Goal: Task Accomplishment & Management: Use online tool/utility

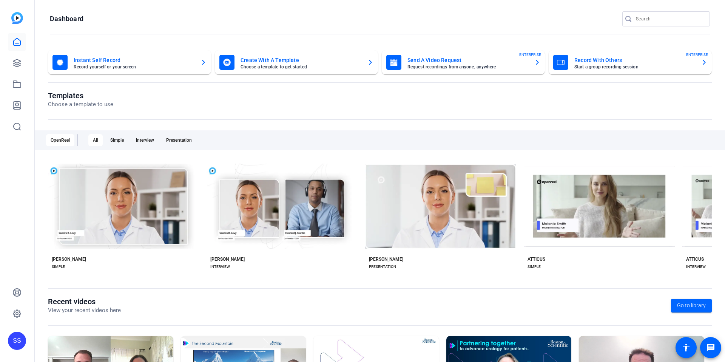
click at [30, 188] on div "SS" at bounding box center [17, 181] width 34 height 362
click at [12, 319] on link at bounding box center [17, 313] width 18 height 18
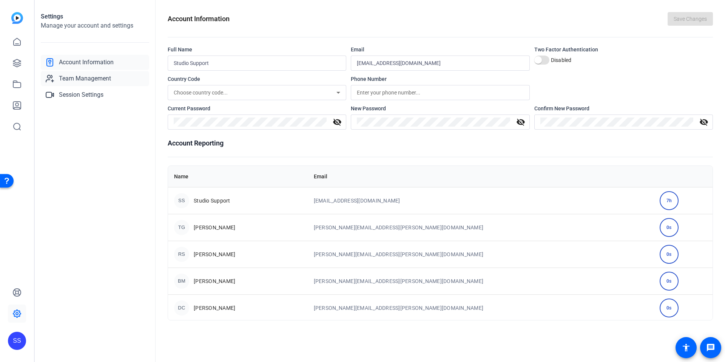
click at [110, 73] on link "Team Management" at bounding box center [95, 78] width 108 height 15
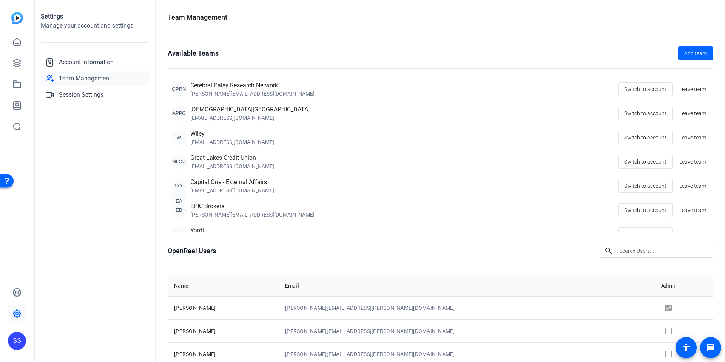
click at [90, 186] on div "Settings Manage your account and settings Account Information Team Management S…" at bounding box center [95, 181] width 121 height 362
click at [11, 349] on div "SS" at bounding box center [17, 341] width 18 height 18
click at [100, 325] on mat-icon "logout" at bounding box center [100, 329] width 9 height 9
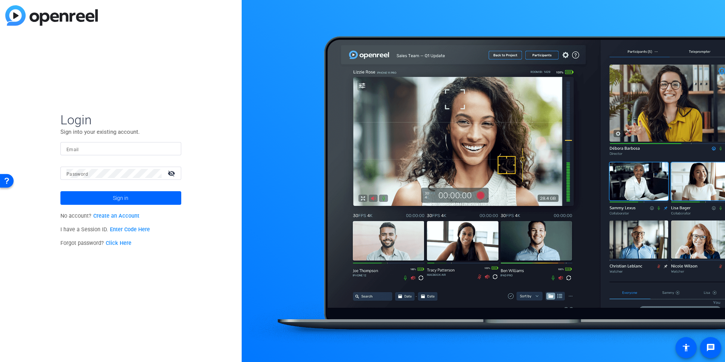
type input "[EMAIL_ADDRESS][DOMAIN_NAME]"
click at [88, 152] on input "[EMAIL_ADDRESS][DOMAIN_NAME]" at bounding box center [120, 148] width 109 height 9
click at [88, 151] on input "[EMAIL_ADDRESS][DOMAIN_NAME]" at bounding box center [120, 148] width 109 height 9
type input "studiosupport"
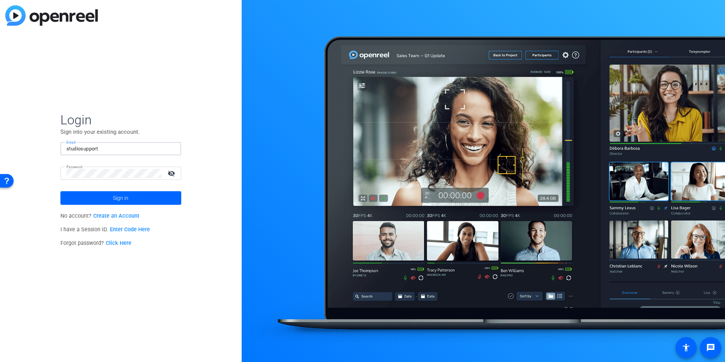
click at [122, 150] on input "studiosupport" at bounding box center [120, 148] width 109 height 9
click at [190, 81] on div "Login Sign into your existing account. Email studiosupport Password visibility_…" at bounding box center [121, 181] width 242 height 362
click at [233, 178] on div "Login Sign into your existing account. Email studiosupport Password visibility_…" at bounding box center [121, 181] width 242 height 362
type input "[EMAIL_ADDRESS][DOMAIN_NAME]"
click at [127, 152] on input "[EMAIL_ADDRESS][DOMAIN_NAME]" at bounding box center [120, 148] width 109 height 9
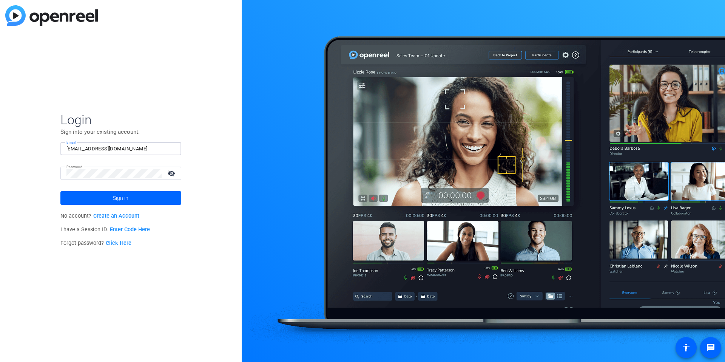
click at [127, 152] on input "[EMAIL_ADDRESS][DOMAIN_NAME]" at bounding box center [120, 148] width 109 height 9
click at [163, 154] on div "studio" at bounding box center [120, 148] width 109 height 13
click at [174, 149] on div at bounding box center [170, 148] width 9 height 9
click at [213, 158] on div "Login Sign into your existing account. Email studio Password visibility_off Sig…" at bounding box center [121, 181] width 242 height 362
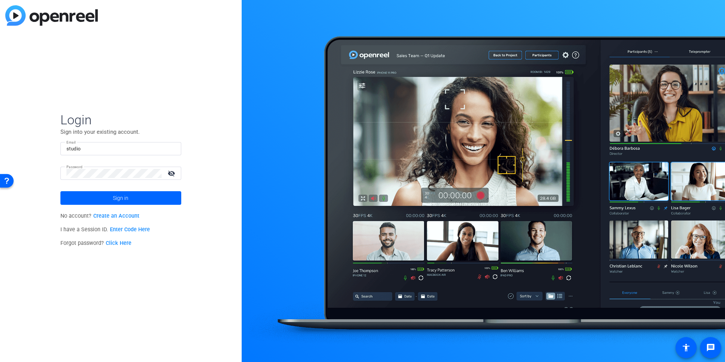
click at [89, 146] on input "studio" at bounding box center [120, 148] width 109 height 9
click at [168, 148] on img at bounding box center [168, 148] width 5 height 9
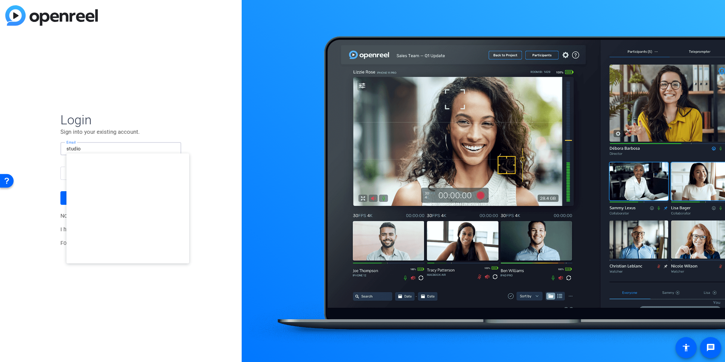
type input "studiosupport+3@openreel.com"
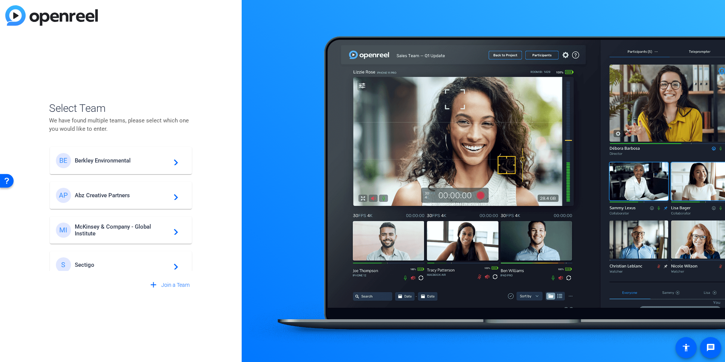
click at [230, 188] on div "Select Team We have found multiple teams, please select which one you would lik…" at bounding box center [121, 181] width 242 height 362
click at [111, 158] on span "Berkley Environmental" at bounding box center [122, 160] width 94 height 7
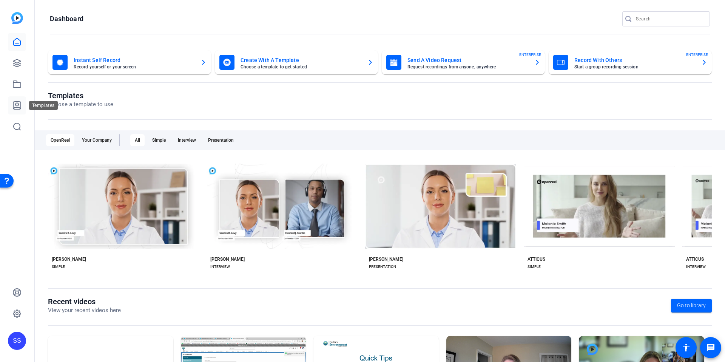
click at [20, 104] on icon at bounding box center [16, 105] width 9 height 9
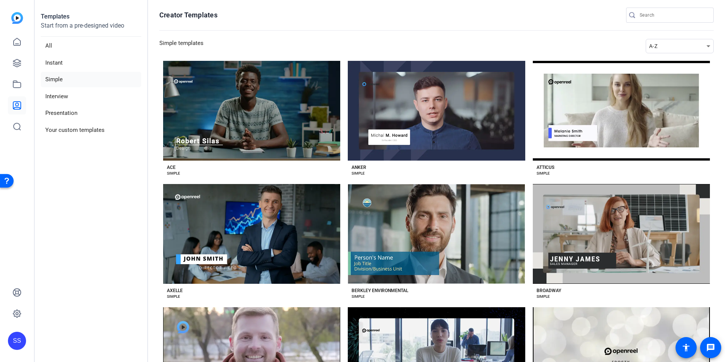
click at [121, 203] on aside "Templates Start from a pre-designed video All Instant Simple Interview Presenta…" at bounding box center [91, 181] width 113 height 362
click at [91, 127] on li "Your custom templates" at bounding box center [91, 129] width 100 height 15
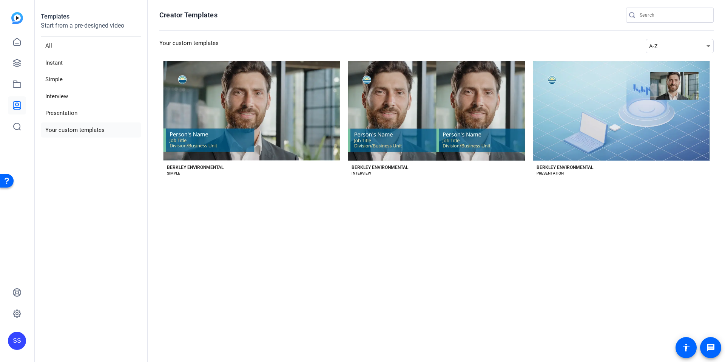
click at [293, 180] on div "Preview Berkley Environmental BERKLEY ENVIRONMENTAL SIMPLE Preview Berkley Envi…" at bounding box center [436, 123] width 555 height 125
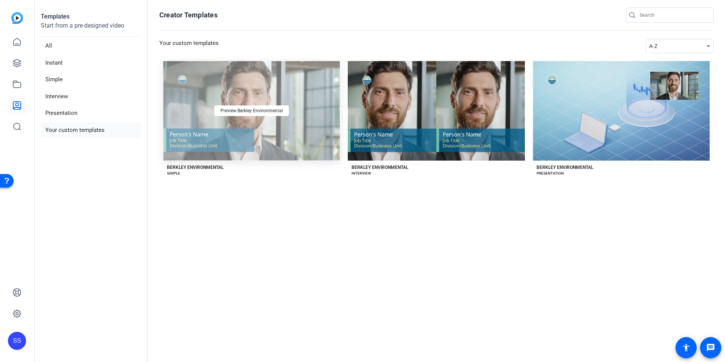
click at [236, 126] on div "Preview Berkley Environmental" at bounding box center [251, 111] width 177 height 100
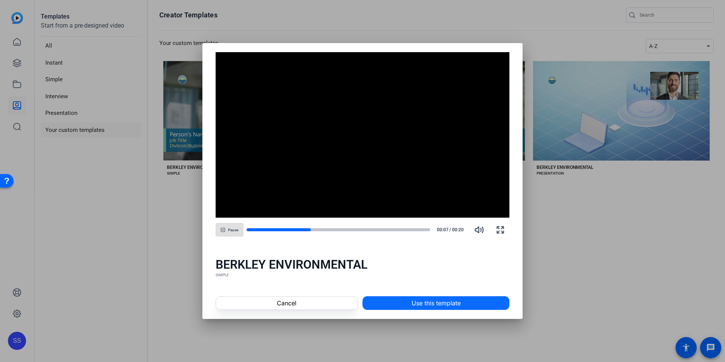
click at [435, 298] on span at bounding box center [436, 303] width 146 height 18
